Goal: Information Seeking & Learning: Find specific fact

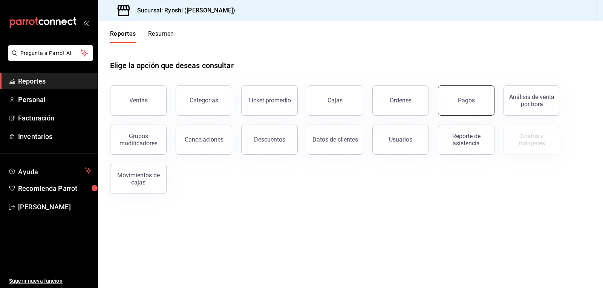
click at [481, 104] on button "Pagos" at bounding box center [466, 101] width 57 height 30
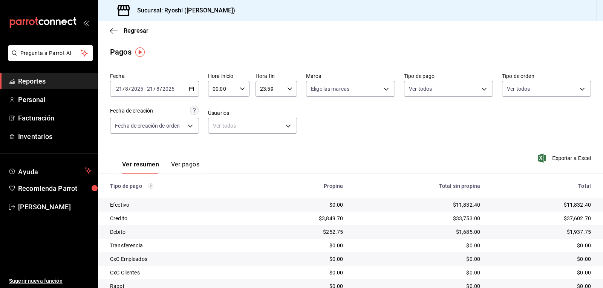
click at [240, 88] on icon "button" at bounding box center [242, 88] width 5 height 5
click at [239, 142] on span "06" at bounding box center [238, 141] width 9 height 6
type input "00:06"
click at [481, 88] on div at bounding box center [301, 144] width 603 height 288
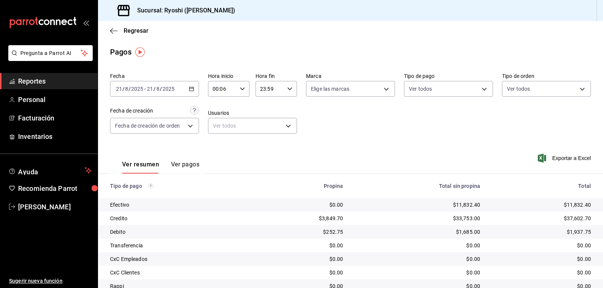
click at [481, 88] on body "Pregunta a Parrot AI Reportes Personal Facturación Inventarios Ayuda Recomienda…" at bounding box center [301, 144] width 603 height 288
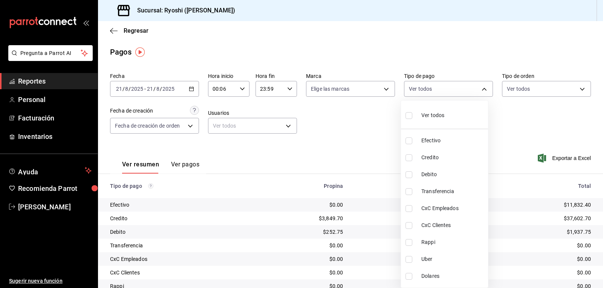
click at [409, 156] on input "checkbox" at bounding box center [409, 158] width 7 height 7
checkbox input "true"
type input "9b0685d2-7f5d-4ede-a6b4-58a2ffcbf3cd"
click at [408, 175] on input "checkbox" at bounding box center [409, 174] width 7 height 7
checkbox input "true"
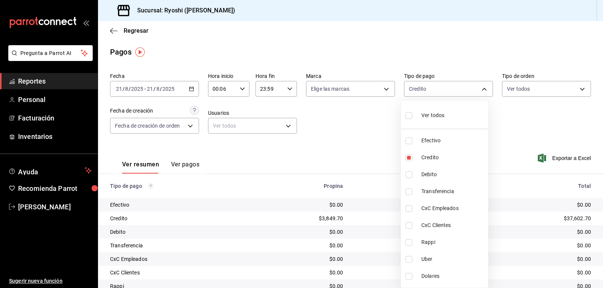
type input "9b0685d2-7f5d-4ede-a6b4-58a2ffcbf3cd,4fc1f123-1106-4d46-a6dc-4994d0550367"
click at [357, 139] on div at bounding box center [301, 144] width 603 height 288
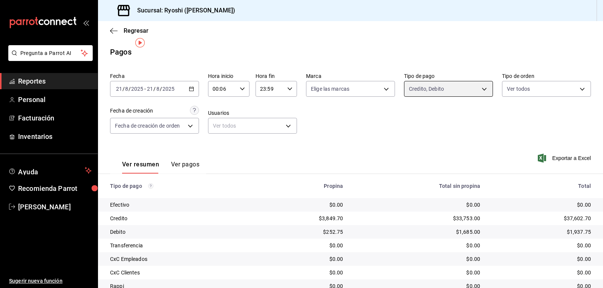
scroll to position [58, 0]
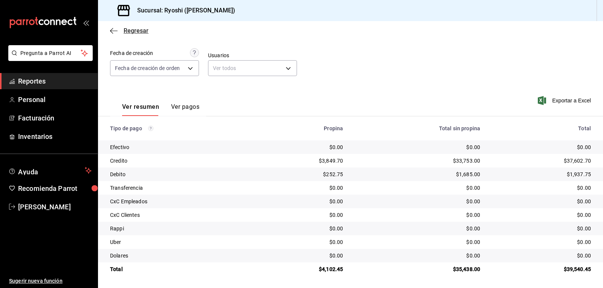
click at [110, 29] on icon "button" at bounding box center [114, 31] width 8 height 7
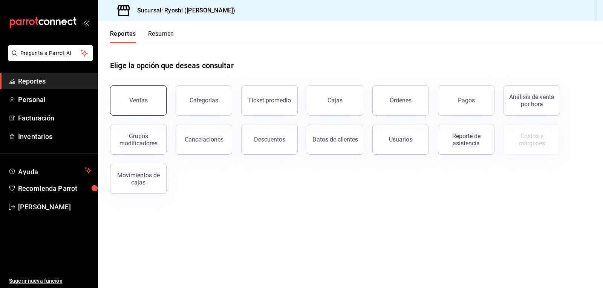
click at [136, 96] on button "Ventas" at bounding box center [138, 101] width 57 height 30
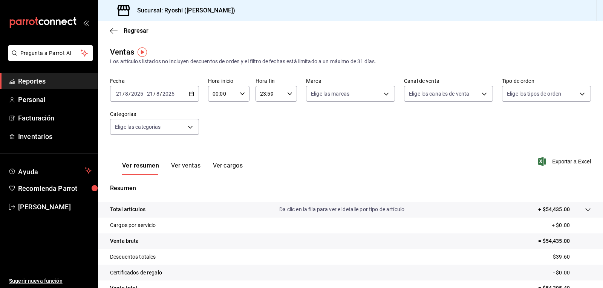
click at [62, 83] on span "Reportes" at bounding box center [54, 81] width 73 height 10
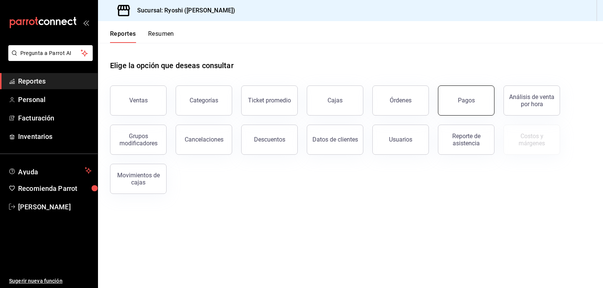
click at [452, 101] on button "Pagos" at bounding box center [466, 101] width 57 height 30
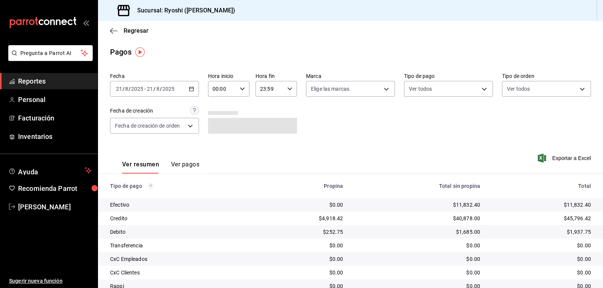
click at [230, 87] on input "00:00" at bounding box center [222, 88] width 29 height 15
click at [242, 92] on div at bounding box center [301, 144] width 603 height 288
click at [242, 91] on icon "button" at bounding box center [242, 88] width 5 height 5
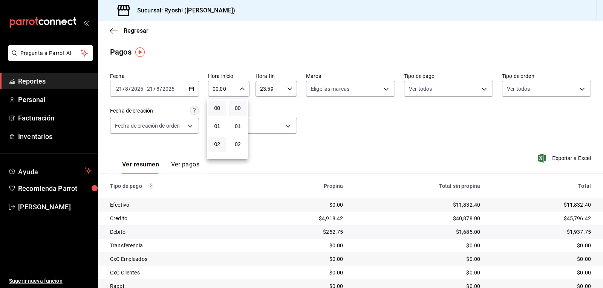
click at [223, 146] on button "02" at bounding box center [217, 144] width 18 height 15
click at [220, 153] on div "00 01 02 03 04 05 06 07 08 09 10 11 12 13 14 15 16 17 18 19 20 21 22 23" at bounding box center [217, 129] width 21 height 60
click at [241, 89] on div at bounding box center [301, 144] width 603 height 288
click at [241, 91] on icon "button" at bounding box center [242, 88] width 5 height 5
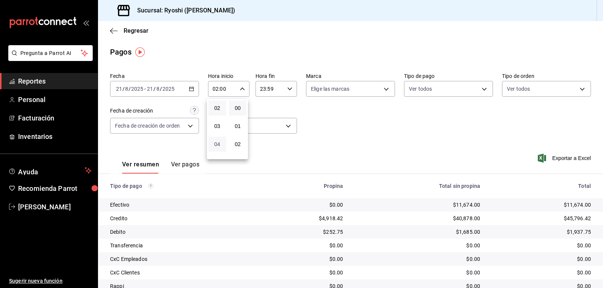
click at [218, 145] on span "04" at bounding box center [217, 144] width 9 height 6
click at [239, 91] on div at bounding box center [301, 144] width 603 height 288
click at [242, 90] on icon "button" at bounding box center [242, 88] width 5 height 5
click at [220, 144] on span "06" at bounding box center [217, 144] width 9 height 6
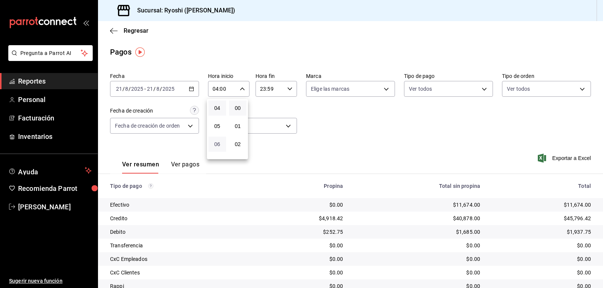
type input "06:00"
click at [278, 109] on div at bounding box center [301, 144] width 603 height 288
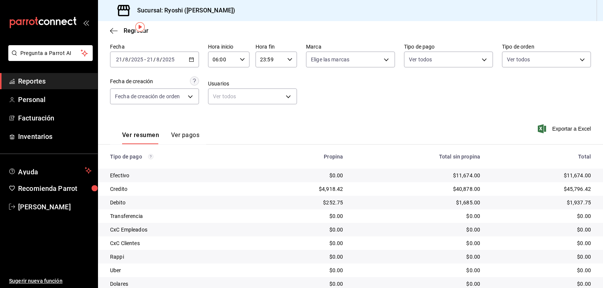
scroll to position [25, 0]
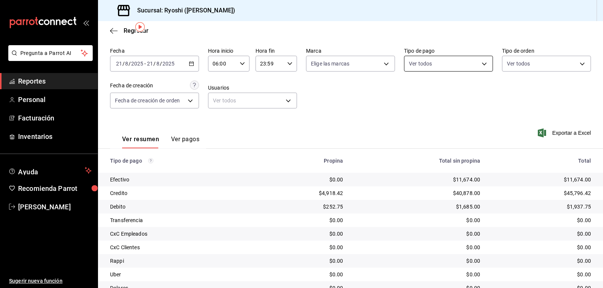
click at [438, 69] on body "Pregunta a Parrot AI Reportes Personal Facturación Inventarios Ayuda Recomienda…" at bounding box center [301, 144] width 603 height 288
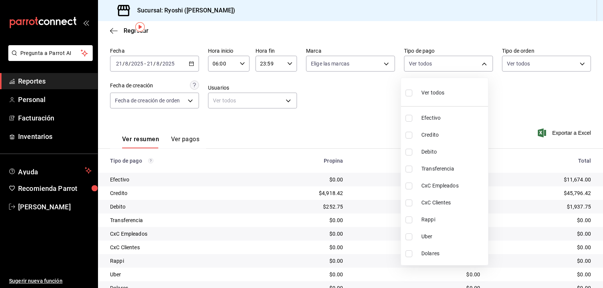
drag, startPoint x: 406, startPoint y: 136, endPoint x: 410, endPoint y: 139, distance: 5.6
click at [407, 138] on input "checkbox" at bounding box center [409, 135] width 7 height 7
checkbox input "true"
type input "9b0685d2-7f5d-4ede-a6b4-58a2ffcbf3cd"
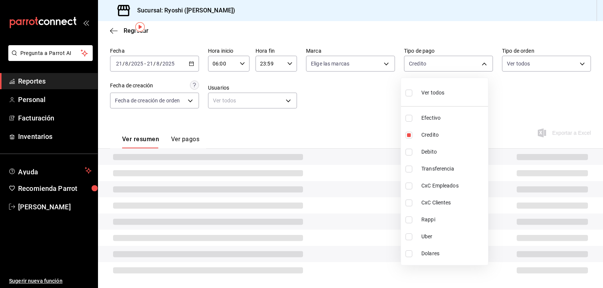
drag, startPoint x: 408, startPoint y: 153, endPoint x: 438, endPoint y: 161, distance: 30.6
click at [408, 153] on input "checkbox" at bounding box center [409, 152] width 7 height 7
checkbox input "true"
type input "9b0685d2-7f5d-4ede-a6b4-58a2ffcbf3cd,4fc1f123-1106-4d46-a6dc-4994d0550367"
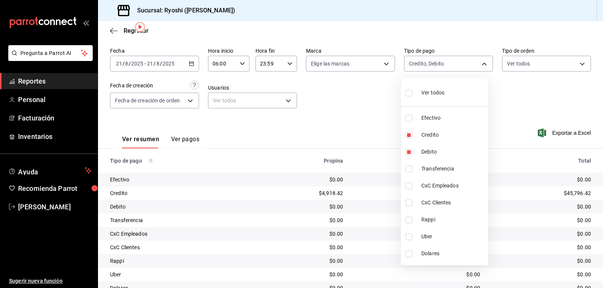
drag, startPoint x: 602, startPoint y: 162, endPoint x: 594, endPoint y: 204, distance: 42.9
click at [594, 204] on div at bounding box center [301, 144] width 603 height 288
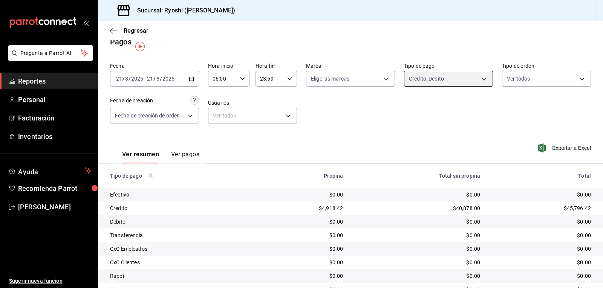
scroll to position [6, 0]
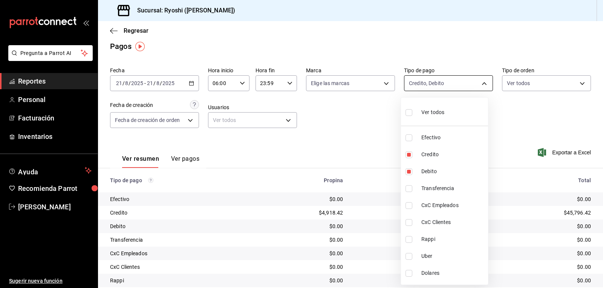
click at [430, 86] on body "Pregunta a Parrot AI Reportes Personal Facturación Inventarios Ayuda Recomienda…" at bounding box center [301, 144] width 603 height 288
click at [414, 112] on label at bounding box center [411, 112] width 10 height 11
click at [412, 112] on input "checkbox" at bounding box center [409, 112] width 7 height 7
checkbox input "false"
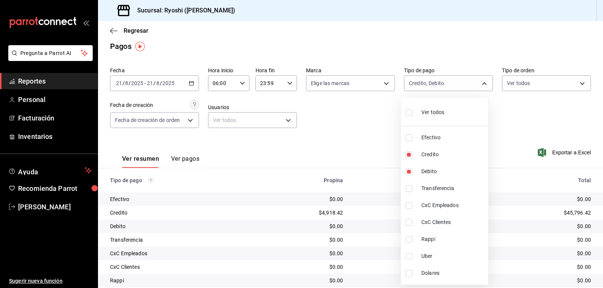
checkbox input "false"
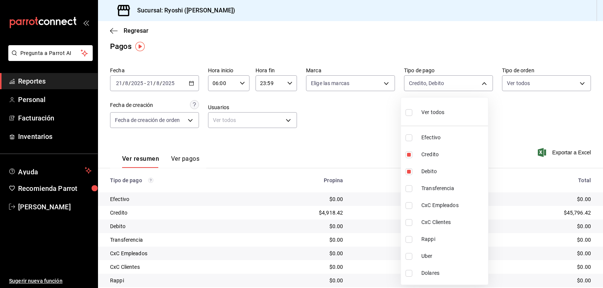
checkbox input "false"
click at [407, 115] on input "checkbox" at bounding box center [409, 112] width 7 height 7
checkbox input "true"
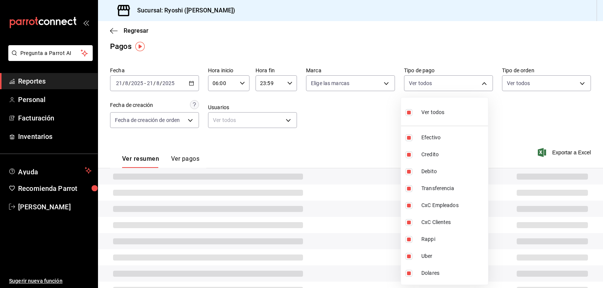
type input "789b4605-08e0-4dfe-9865-94468e2c17aa,9b0685d2-7f5d-4ede-a6b4-58a2ffcbf3cd,4fc1f…"
checkbox input "true"
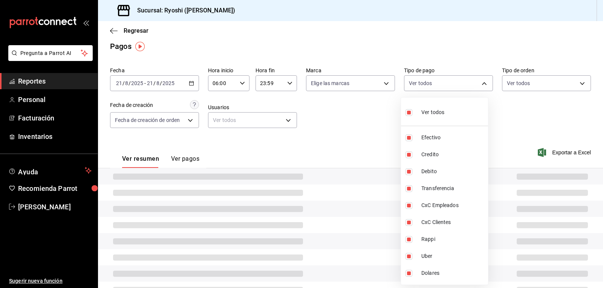
checkbox input "true"
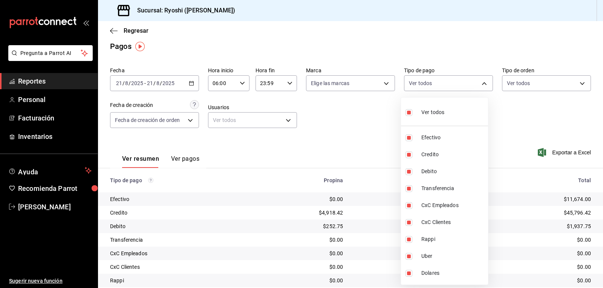
drag, startPoint x: 601, startPoint y: 142, endPoint x: 599, endPoint y: 160, distance: 17.8
click at [602, 169] on div at bounding box center [301, 144] width 603 height 288
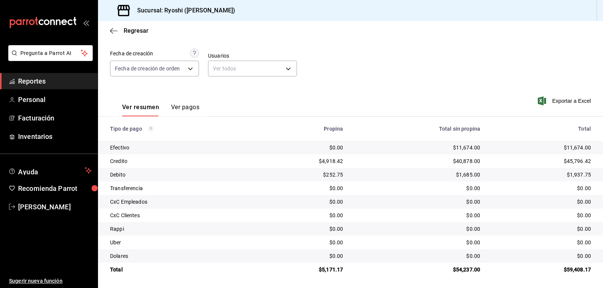
scroll to position [58, 0]
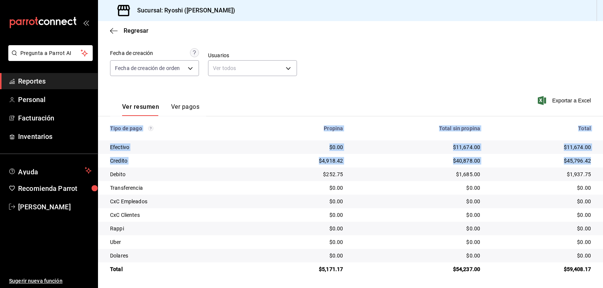
drag, startPoint x: 596, startPoint y: 157, endPoint x: 600, endPoint y: 131, distance: 26.3
click at [601, 130] on div "Regresar Pagos Fecha [DATE] [DATE] - [DATE] [DATE] Hora inicio 06:00 Hora inici…" at bounding box center [350, 154] width 505 height 267
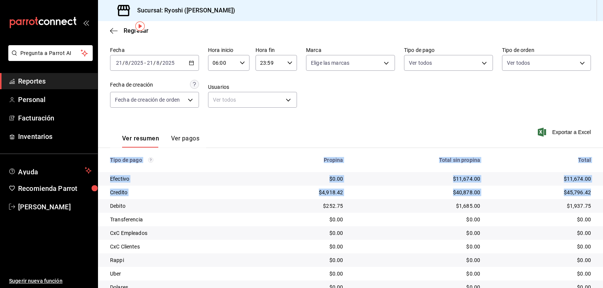
scroll to position [23, 0]
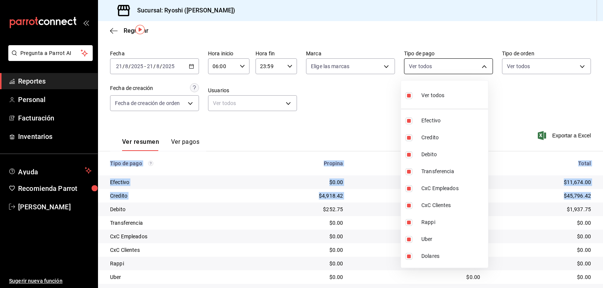
click at [420, 62] on body "Pregunta a Parrot AI Reportes Personal Facturación Inventarios Ayuda Recomienda…" at bounding box center [301, 144] width 603 height 288
click at [411, 94] on input "checkbox" at bounding box center [409, 95] width 7 height 7
checkbox input "false"
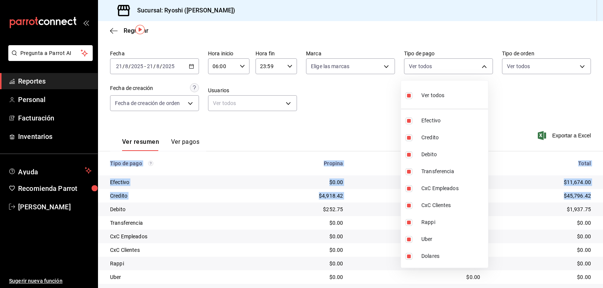
checkbox input "false"
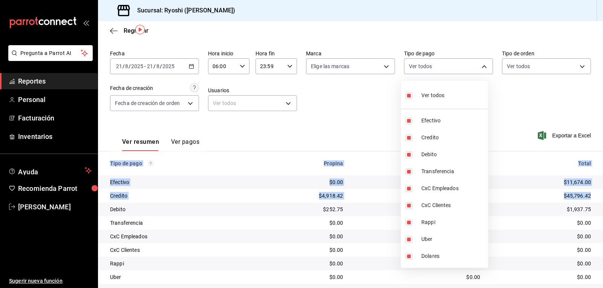
checkbox input "false"
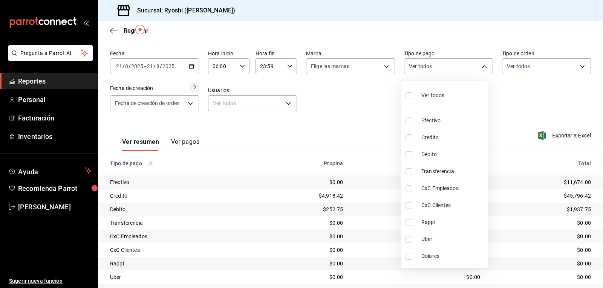
click at [413, 138] on label at bounding box center [411, 138] width 10 height 7
click at [412, 138] on input "checkbox" at bounding box center [409, 138] width 7 height 7
checkbox input "false"
click at [407, 140] on input "checkbox" at bounding box center [409, 138] width 7 height 7
checkbox input "true"
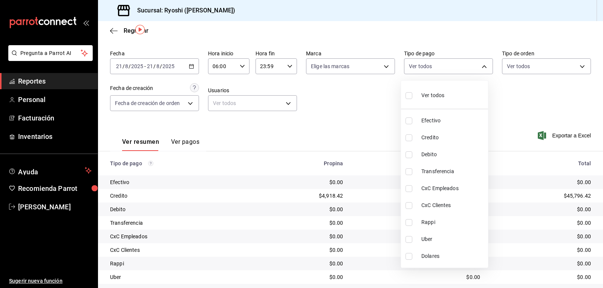
type input "9b0685d2-7f5d-4ede-a6b4-58a2ffcbf3cd"
click at [408, 156] on input "checkbox" at bounding box center [409, 155] width 7 height 7
checkbox input "true"
type input "9b0685d2-7f5d-4ede-a6b4-58a2ffcbf3cd,4fc1f123-1106-4d46-a6dc-4994d0550367"
click at [551, 110] on div at bounding box center [301, 144] width 603 height 288
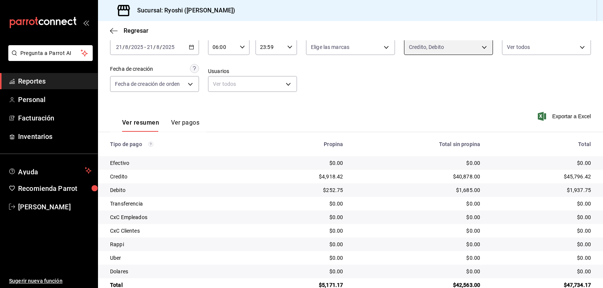
scroll to position [58, 0]
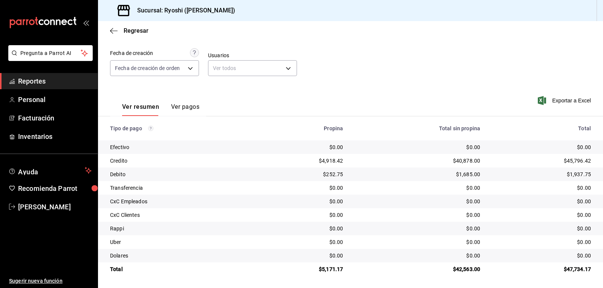
click at [582, 181] on td "$1,937.75" at bounding box center [544, 175] width 117 height 14
drag, startPoint x: 582, startPoint y: 181, endPoint x: 341, endPoint y: 95, distance: 256.2
click at [341, 95] on div "Ver resumen Ver pagos Exportar a Excel" at bounding box center [350, 105] width 505 height 40
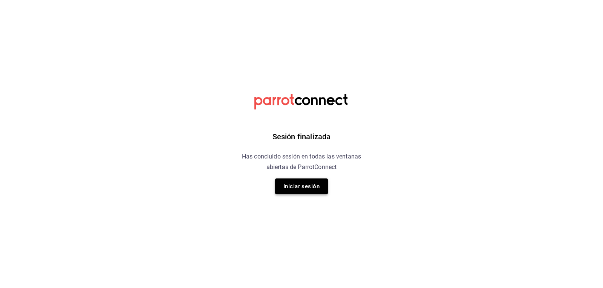
click at [296, 189] on button "Iniciar sesión" at bounding box center [301, 187] width 53 height 16
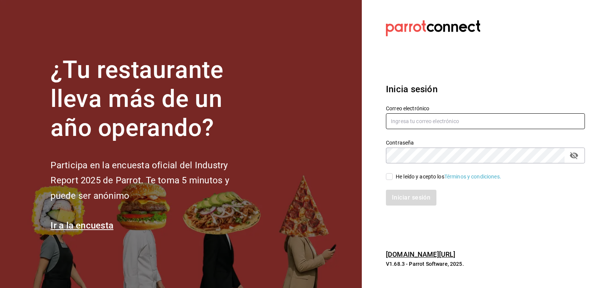
type input "[EMAIL_ADDRESS][DOMAIN_NAME]"
click at [391, 177] on input "He leído y acepto los Términos y condiciones." at bounding box center [389, 176] width 7 height 7
checkbox input "true"
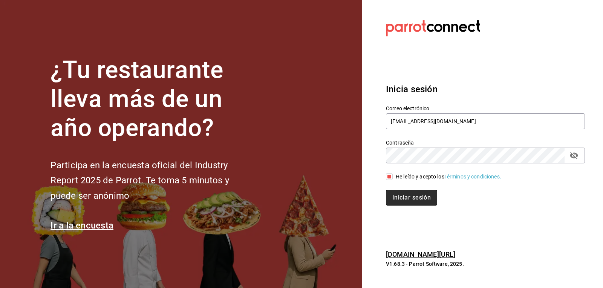
click at [397, 197] on button "Iniciar sesión" at bounding box center [411, 198] width 51 height 16
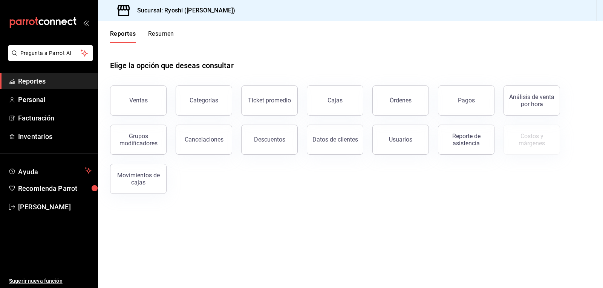
click at [459, 95] on button "Pagos" at bounding box center [466, 101] width 57 height 30
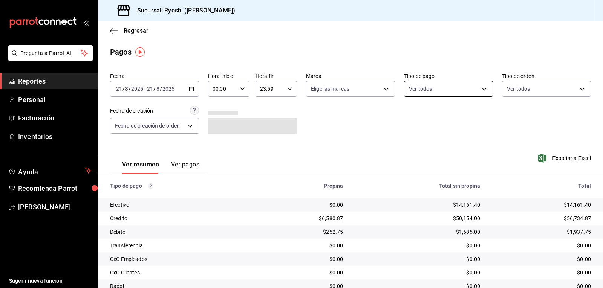
click at [427, 92] on body "Pregunta a Parrot AI Reportes Personal Facturación Inventarios Ayuda Recomienda…" at bounding box center [301, 144] width 603 height 288
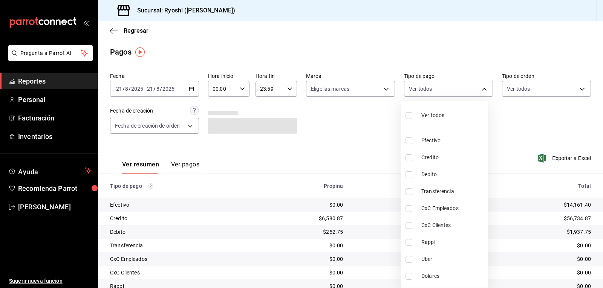
click at [226, 89] on div at bounding box center [301, 144] width 603 height 288
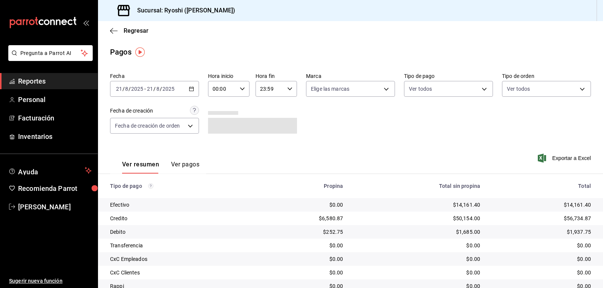
click at [236, 91] on div "00:00 Hora inicio" at bounding box center [228, 89] width 41 height 16
click at [222, 110] on button "06" at bounding box center [217, 106] width 18 height 15
type input "06:00"
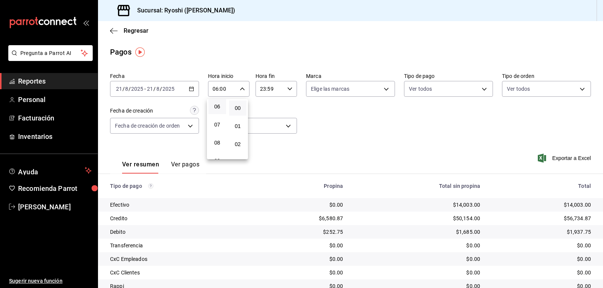
drag, startPoint x: 343, startPoint y: 115, endPoint x: 388, endPoint y: 111, distance: 45.7
click at [347, 114] on div at bounding box center [301, 144] width 603 height 288
click at [426, 91] on body "Pregunta a Parrot AI Reportes Personal Facturación Inventarios Ayuda Recomienda…" at bounding box center [301, 144] width 603 height 288
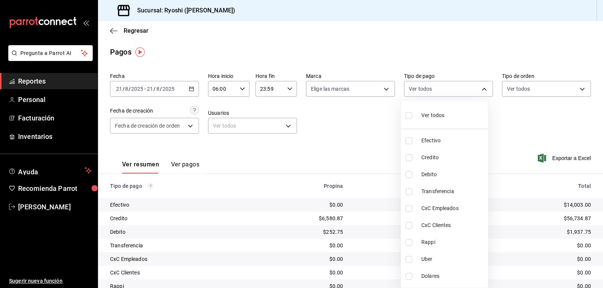
click at [407, 144] on input "checkbox" at bounding box center [409, 141] width 7 height 7
checkbox input "true"
type input "789b4605-08e0-4dfe-9865-94468e2c17aa"
click at [409, 115] on input "checkbox" at bounding box center [409, 115] width 7 height 7
checkbox input "true"
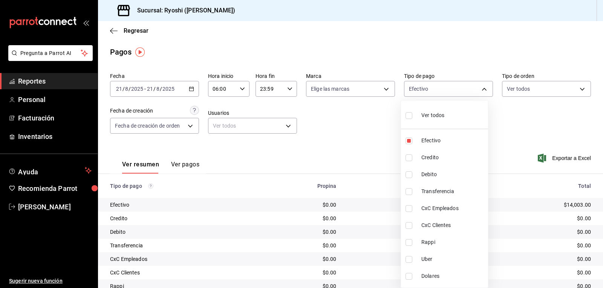
type input "789b4605-08e0-4dfe-9865-94468e2c17aa,9b0685d2-7f5d-4ede-a6b4-58a2ffcbf3cd,4fc1f…"
checkbox input "true"
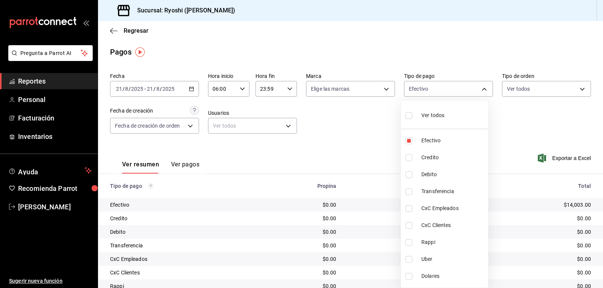
checkbox input "true"
click at [520, 130] on div at bounding box center [301, 144] width 603 height 288
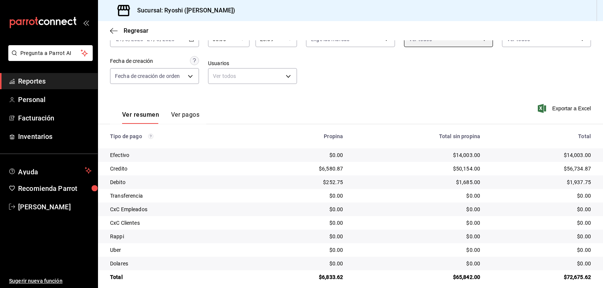
scroll to position [58, 0]
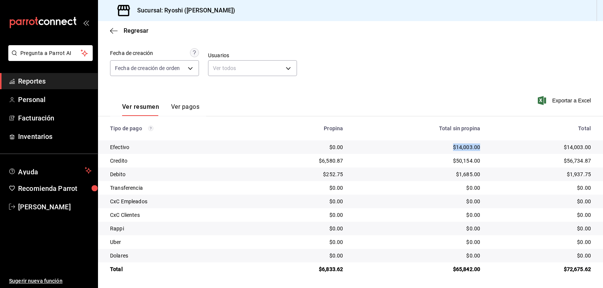
drag, startPoint x: 447, startPoint y: 145, endPoint x: 471, endPoint y: 144, distance: 24.1
click at [475, 145] on div "$14,003.00" at bounding box center [417, 148] width 125 height 8
copy div "$14,003.00"
click at [115, 33] on icon "button" at bounding box center [114, 31] width 8 height 7
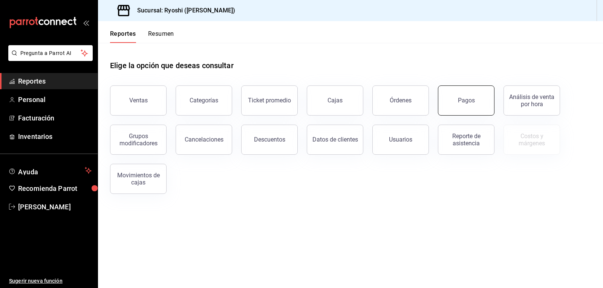
click at [449, 101] on button "Pagos" at bounding box center [466, 101] width 57 height 30
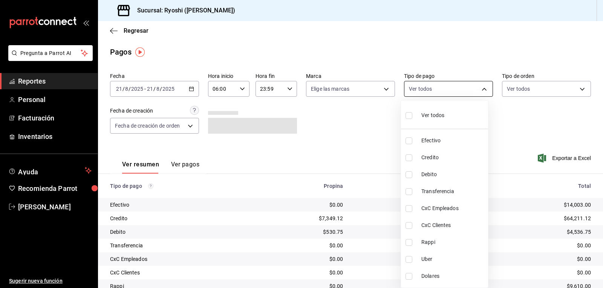
click at [442, 90] on body "Pregunta a Parrot AI Reportes Personal Facturación Inventarios Ayuda Recomienda…" at bounding box center [301, 144] width 603 height 288
click at [411, 239] on li "Rappi" at bounding box center [444, 242] width 87 height 17
type input "03b2a83d-8b25-4255-833b-17fe1c8361e8"
checkbox input "true"
click at [409, 258] on input "checkbox" at bounding box center [409, 259] width 7 height 7
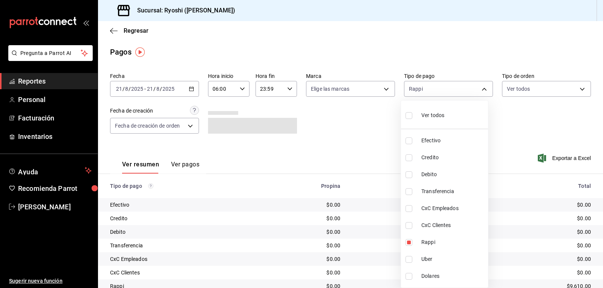
checkbox input "true"
type input "03b2a83d-8b25-4255-833b-17fe1c8361e8,b772c1a0-b8da-4acb-be12-b7e981a54f00"
drag, startPoint x: 602, startPoint y: 224, endPoint x: 602, endPoint y: 234, distance: 9.8
click at [602, 236] on div at bounding box center [301, 144] width 603 height 288
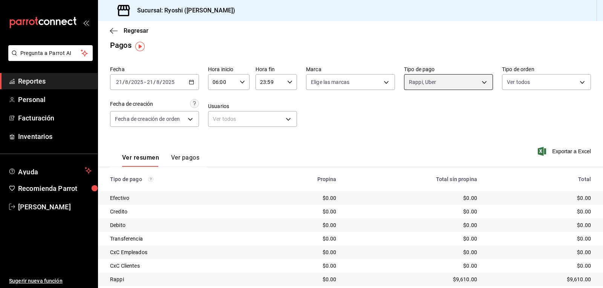
scroll to position [6, 0]
click at [421, 81] on body "Pregunta a Parrot AI Reportes Personal Facturación Inventarios Ayuda Recomienda…" at bounding box center [301, 144] width 603 height 288
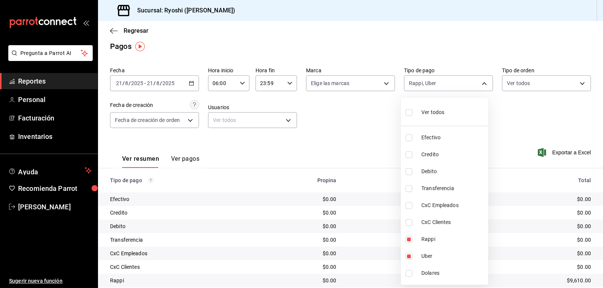
click at [412, 139] on label at bounding box center [411, 138] width 10 height 7
click at [412, 139] on input "checkbox" at bounding box center [409, 138] width 7 height 7
checkbox input "false"
type input "03b2a83d-8b25-4255-833b-17fe1c8361e8,b772c1a0-b8da-4acb-be12-b7e981a54f00"
click at [409, 241] on input "checkbox" at bounding box center [409, 239] width 7 height 7
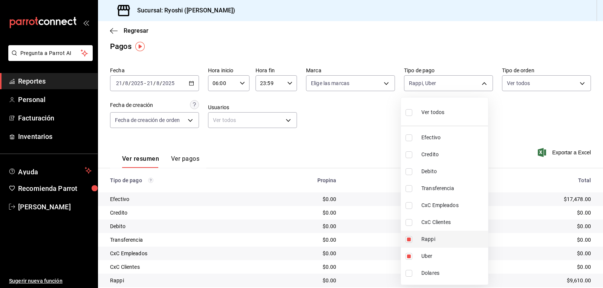
checkbox input "false"
type input "b772c1a0-b8da-4acb-be12-b7e981a54f00"
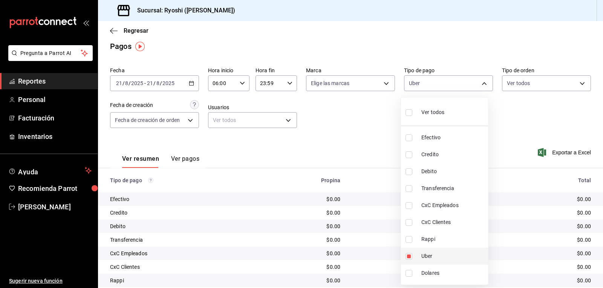
click at [411, 253] on li "Uber" at bounding box center [444, 256] width 87 height 17
checkbox input "false"
click at [374, 141] on div at bounding box center [301, 144] width 603 height 288
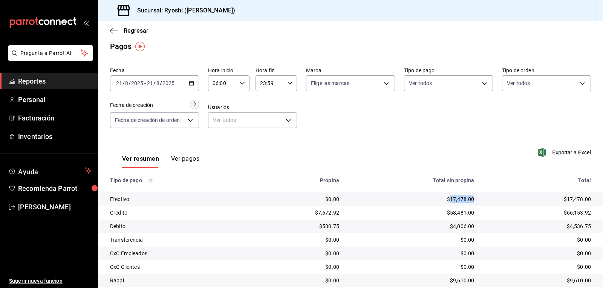
drag, startPoint x: 445, startPoint y: 198, endPoint x: 464, endPoint y: 197, distance: 18.9
click at [466, 197] on div "$17,478.00" at bounding box center [412, 200] width 123 height 8
copy div "17,478.0"
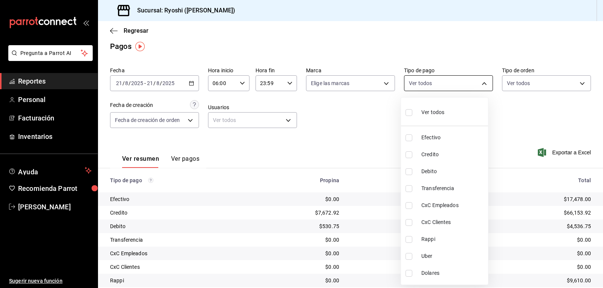
click at [426, 82] on body "Pregunta a Parrot AI Reportes Personal Facturación Inventarios Ayuda Recomienda…" at bounding box center [301, 144] width 603 height 288
click at [413, 153] on label at bounding box center [411, 155] width 10 height 7
click at [412, 153] on input "checkbox" at bounding box center [409, 155] width 7 height 7
checkbox input "false"
click at [409, 172] on input "checkbox" at bounding box center [409, 171] width 7 height 7
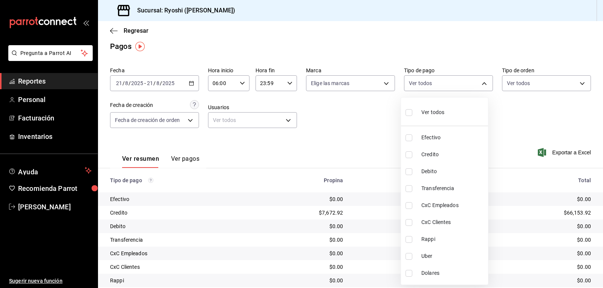
checkbox input "true"
type input "4fc1f123-1106-4d46-a6dc-4994d0550367"
click at [409, 154] on input "checkbox" at bounding box center [409, 155] width 7 height 7
checkbox input "true"
type input "4fc1f123-1106-4d46-a6dc-4994d0550367,9b0685d2-7f5d-4ede-a6b4-58a2ffcbf3cd"
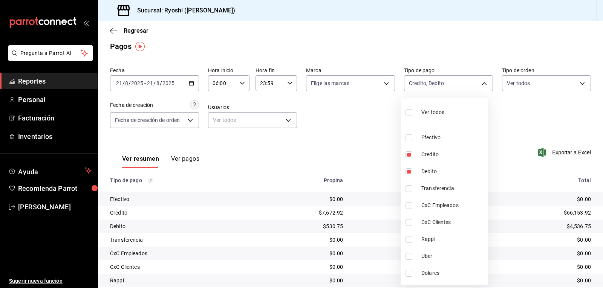
click at [366, 146] on div at bounding box center [301, 144] width 603 height 288
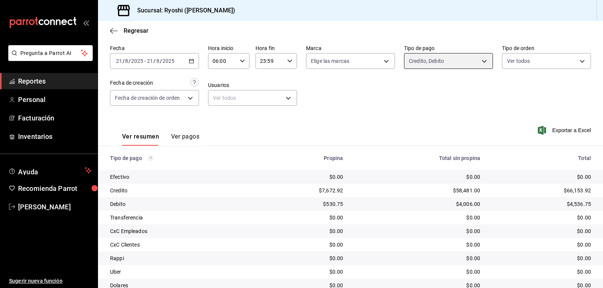
scroll to position [58, 0]
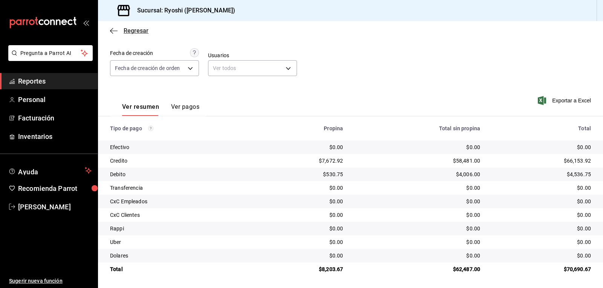
click at [111, 32] on icon "button" at bounding box center [114, 31] width 8 height 7
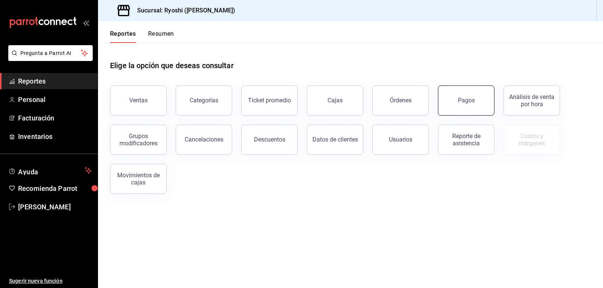
click at [451, 102] on button "Pagos" at bounding box center [466, 101] width 57 height 30
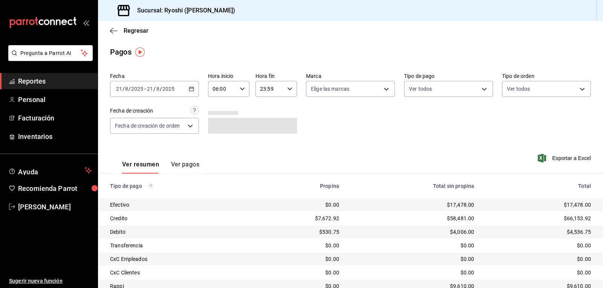
click at [232, 90] on input "06:00" at bounding box center [222, 88] width 29 height 15
click at [217, 106] on span "06" at bounding box center [217, 108] width 9 height 6
click at [438, 85] on div at bounding box center [301, 144] width 603 height 288
click at [441, 88] on body "Pregunta a Parrot AI Reportes Personal Facturación Inventarios Ayuda Recomienda…" at bounding box center [301, 144] width 603 height 288
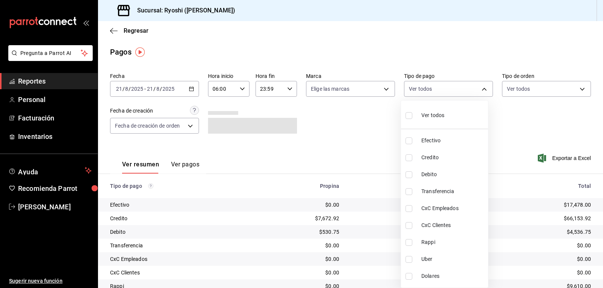
click at [407, 140] on input "checkbox" at bounding box center [409, 141] width 7 height 7
checkbox input "true"
type input "789b4605-08e0-4dfe-9865-94468e2c17aa"
click at [383, 178] on div at bounding box center [301, 144] width 603 height 288
click at [425, 90] on body "Pregunta a Parrot AI Reportes Personal Facturación Inventarios Ayuda Recomienda…" at bounding box center [301, 144] width 603 height 288
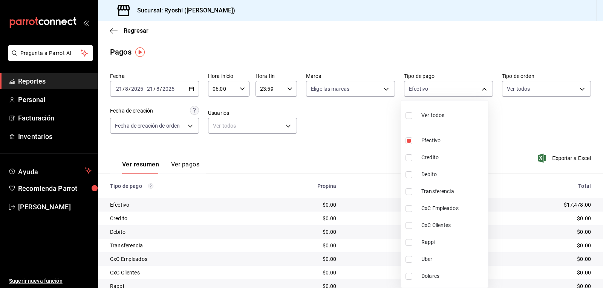
click at [407, 113] on input "checkbox" at bounding box center [409, 115] width 7 height 7
checkbox input "true"
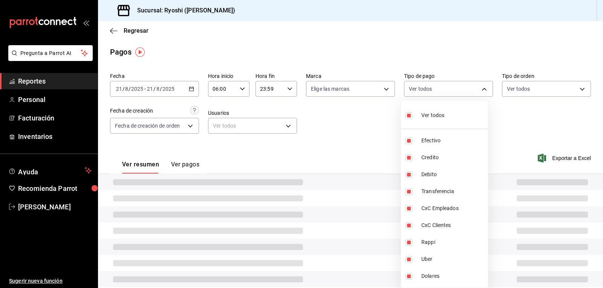
type input "789b4605-08e0-4dfe-9865-94468e2c17aa,9b0685d2-7f5d-4ede-a6b4-58a2ffcbf3cd,4fc1f…"
checkbox input "true"
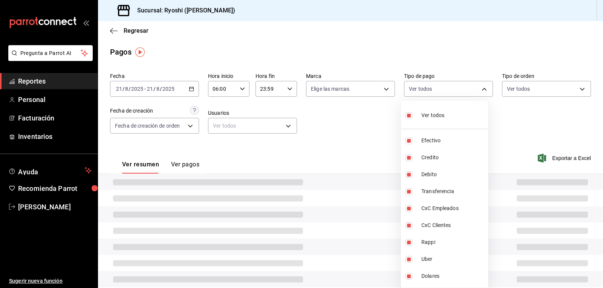
checkbox input "true"
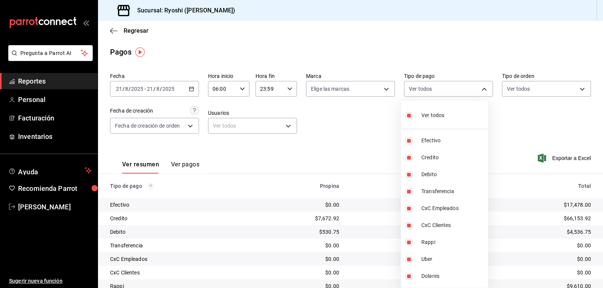
click at [361, 132] on div at bounding box center [301, 144] width 603 height 288
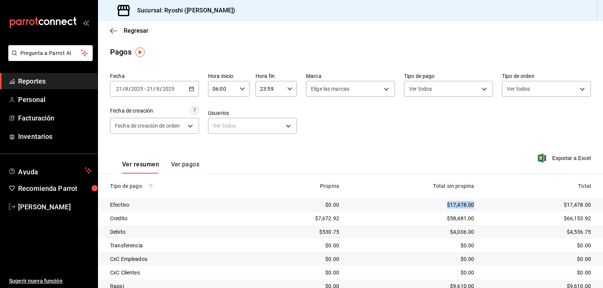
drag, startPoint x: 442, startPoint y: 205, endPoint x: 459, endPoint y: 205, distance: 16.2
click at [469, 207] on td "$17,478.00" at bounding box center [412, 205] width 135 height 14
copy div "$17,478.00"
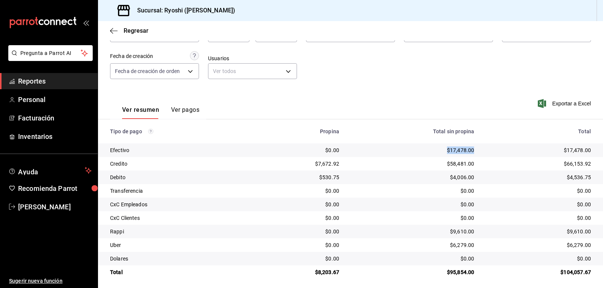
scroll to position [58, 0]
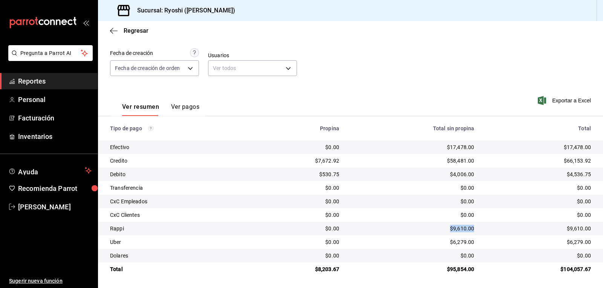
drag, startPoint x: 446, startPoint y: 228, endPoint x: 468, endPoint y: 228, distance: 21.9
click at [468, 228] on div "$9,610.00" at bounding box center [412, 229] width 123 height 8
drag, startPoint x: 461, startPoint y: 228, endPoint x: 402, endPoint y: 182, distance: 74.3
click at [402, 182] on td "$0.00" at bounding box center [412, 188] width 135 height 14
click at [441, 83] on div "Fecha 2025-08-21 21 / 8 / 2025 - 2025-08-21 21 / 8 / 2025 Hora inicio 06:00 Hor…" at bounding box center [350, 48] width 481 height 73
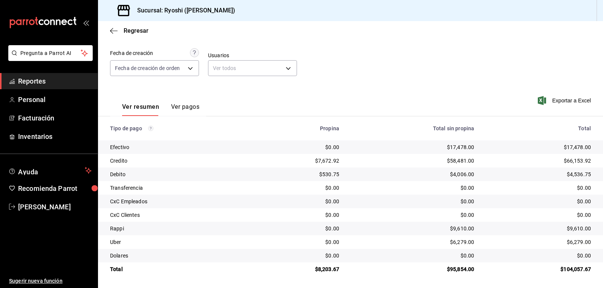
click at [452, 92] on div "Ver resumen Ver pagos Exportar a Excel" at bounding box center [350, 105] width 505 height 40
click at [473, 90] on div "Ver resumen Ver pagos Exportar a Excel" at bounding box center [350, 105] width 505 height 40
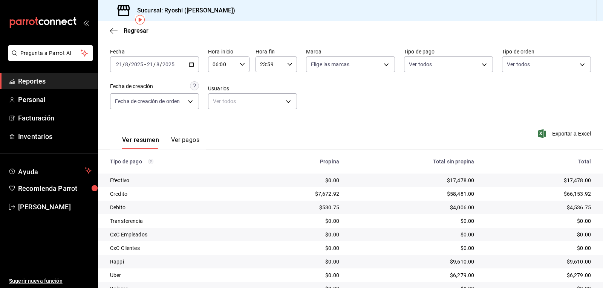
scroll to position [0, 0]
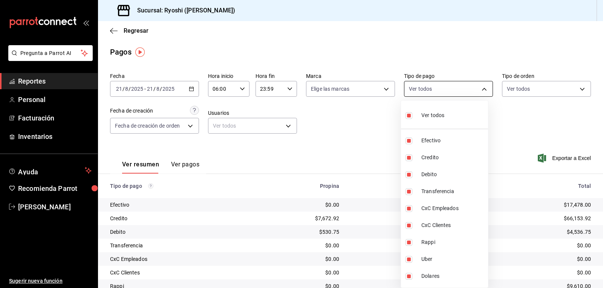
click at [477, 91] on body "Pregunta a Parrot AI Reportes Personal Facturación Inventarios Ayuda Recomienda…" at bounding box center [301, 144] width 603 height 288
click at [480, 90] on div at bounding box center [301, 144] width 603 height 288
click at [453, 92] on body "Pregunta a Parrot AI Reportes Personal Facturación Inventarios Ayuda Recomienda…" at bounding box center [301, 144] width 603 height 288
click at [423, 85] on div at bounding box center [301, 144] width 603 height 288
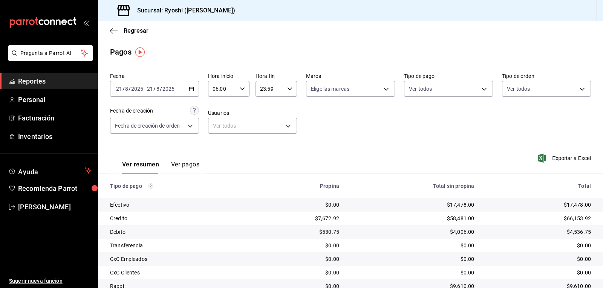
click at [423, 85] on div "Ver todos Efectivo Credito Debito Transferencia CxC Empleados CxC Clientes Rapp…" at bounding box center [301, 144] width 603 height 288
click at [415, 96] on body "Pregunta a Parrot AI Reportes Personal Facturación Inventarios Ayuda Recomienda…" at bounding box center [301, 144] width 603 height 288
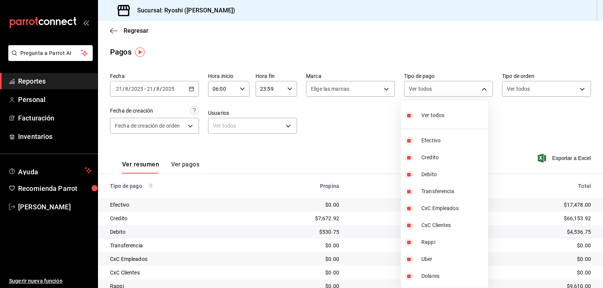
click at [415, 93] on div at bounding box center [301, 144] width 603 height 288
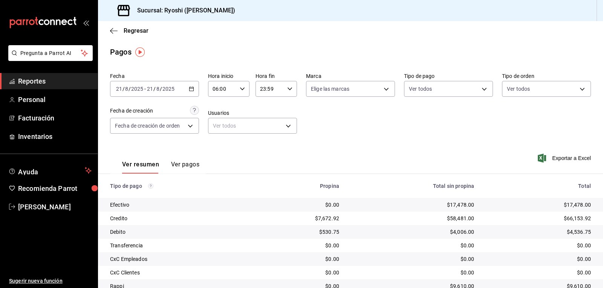
click at [224, 86] on input "06:00" at bounding box center [222, 88] width 29 height 15
click at [78, 80] on div at bounding box center [301, 144] width 603 height 288
click at [78, 80] on span "Reportes" at bounding box center [54, 81] width 73 height 10
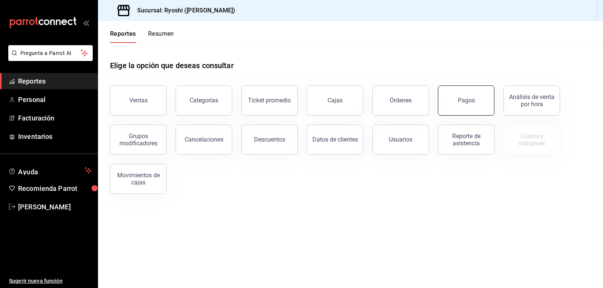
click at [457, 102] on button "Pagos" at bounding box center [466, 101] width 57 height 30
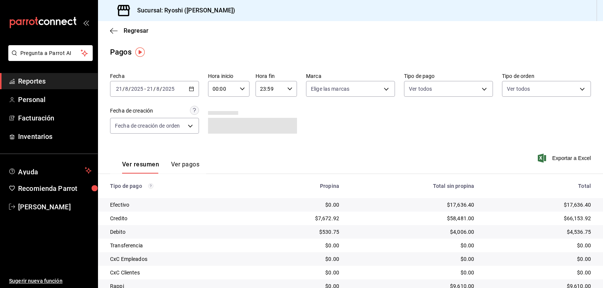
click at [232, 86] on input "00:00" at bounding box center [222, 88] width 29 height 15
click at [218, 104] on span "06" at bounding box center [217, 104] width 9 height 6
type input "06:00"
click at [424, 85] on div at bounding box center [301, 144] width 603 height 288
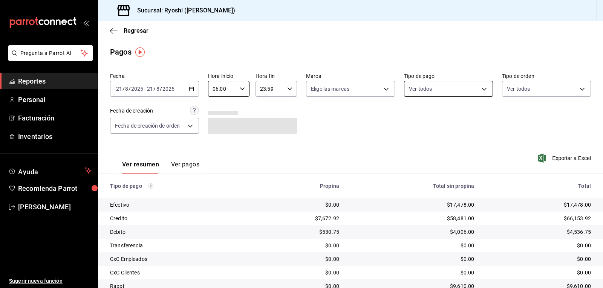
click at [418, 86] on body "Pregunta a Parrot AI Reportes Personal Facturación Inventarios Ayuda Recomienda…" at bounding box center [301, 144] width 603 height 288
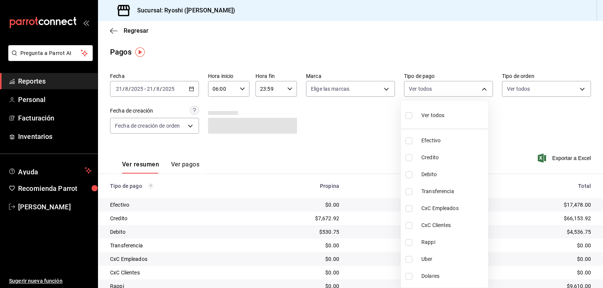
click at [409, 244] on input "checkbox" at bounding box center [409, 242] width 7 height 7
checkbox input "true"
type input "03b2a83d-8b25-4255-833b-17fe1c8361e8"
drag, startPoint x: 408, startPoint y: 259, endPoint x: 424, endPoint y: 252, distance: 17.9
click at [408, 259] on input "checkbox" at bounding box center [409, 259] width 7 height 7
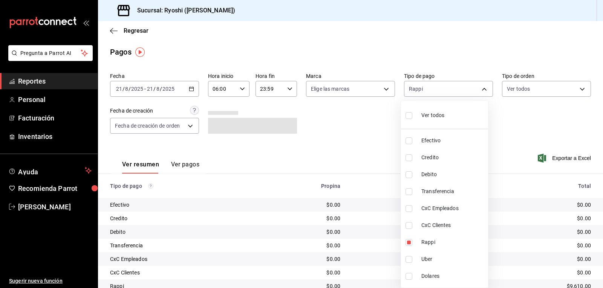
checkbox input "true"
type input "03b2a83d-8b25-4255-833b-17fe1c8361e8,b772c1a0-b8da-4acb-be12-b7e981a54f00"
drag, startPoint x: 603, startPoint y: 225, endPoint x: 601, endPoint y: 234, distance: 8.4
click at [602, 240] on div at bounding box center [301, 144] width 603 height 288
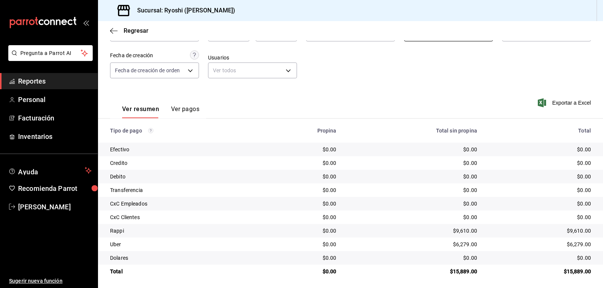
scroll to position [58, 0]
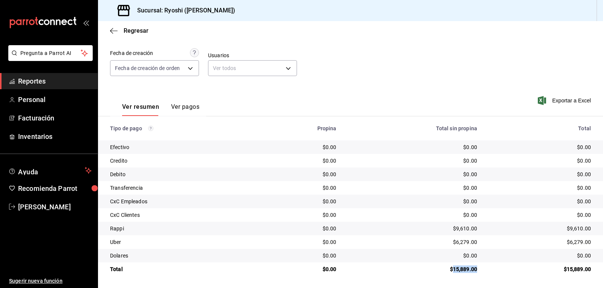
drag, startPoint x: 447, startPoint y: 269, endPoint x: 469, endPoint y: 269, distance: 22.2
click at [471, 270] on div "$15,889.00" at bounding box center [413, 270] width 129 height 8
copy div "15,889.00"
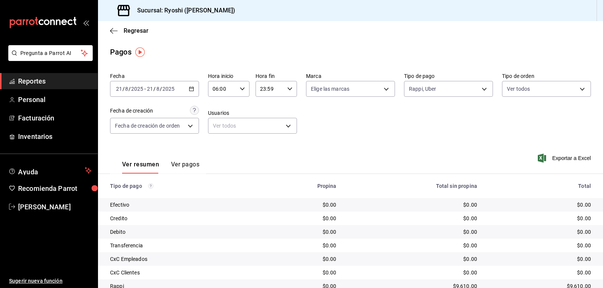
click at [107, 32] on div "Regresar" at bounding box center [350, 30] width 505 height 19
click at [114, 32] on icon "button" at bounding box center [114, 31] width 8 height 7
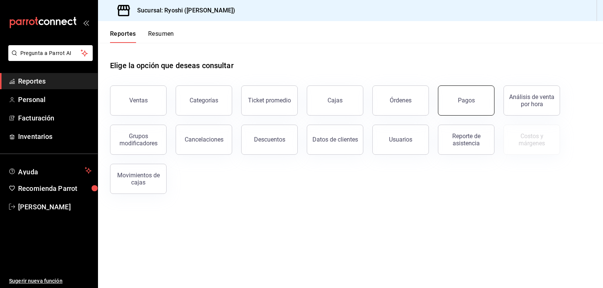
click at [449, 95] on button "Pagos" at bounding box center [466, 101] width 57 height 30
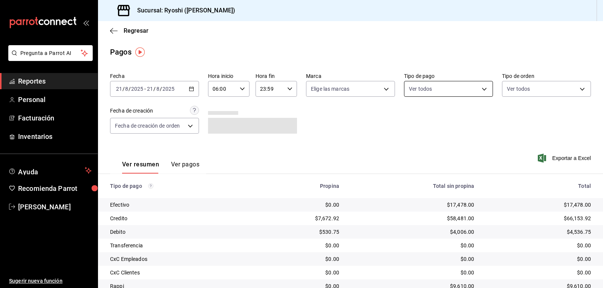
click at [421, 85] on body "Pregunta a Parrot AI Reportes Personal Facturación Inventarios Ayuda Recomienda…" at bounding box center [301, 144] width 603 height 288
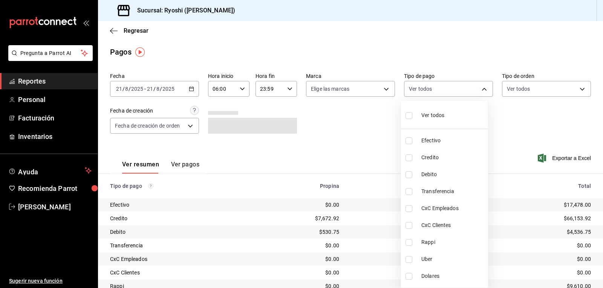
click at [406, 116] on input "checkbox" at bounding box center [409, 115] width 7 height 7
checkbox input "true"
type input "789b4605-08e0-4dfe-9865-94468e2c17aa,9b0685d2-7f5d-4ede-a6b4-58a2ffcbf3cd,4fc1f…"
checkbox input "true"
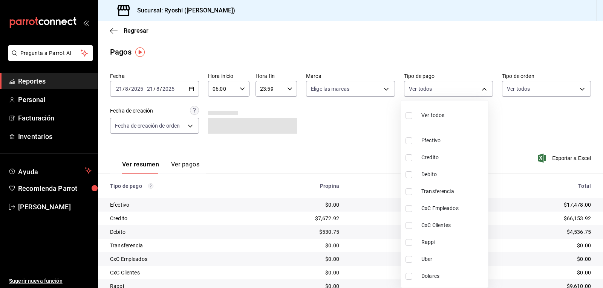
checkbox input "true"
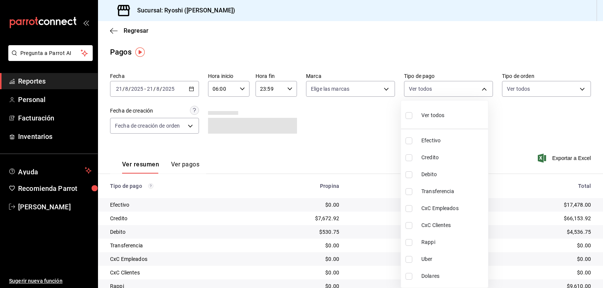
checkbox input "true"
drag, startPoint x: 601, startPoint y: 126, endPoint x: 602, endPoint y: 205, distance: 79.9
click at [602, 205] on div at bounding box center [301, 144] width 603 height 288
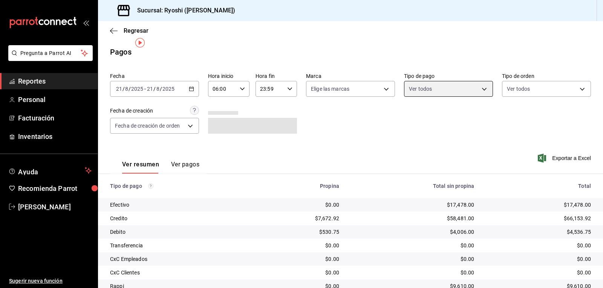
scroll to position [58, 0]
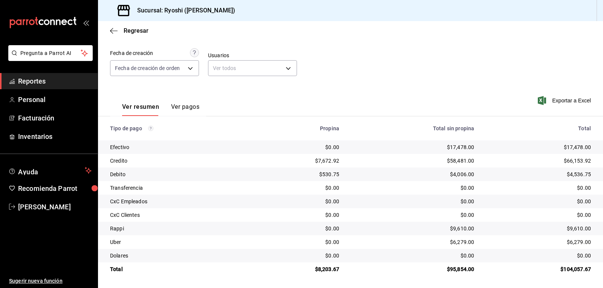
click at [439, 271] on div "$95,854.00" at bounding box center [412, 270] width 123 height 8
drag, startPoint x: 441, startPoint y: 267, endPoint x: 464, endPoint y: 270, distance: 22.8
click at [475, 269] on td "$95,854.00" at bounding box center [412, 270] width 135 height 14
copy div "$95,854.00"
